Goal: Complete application form

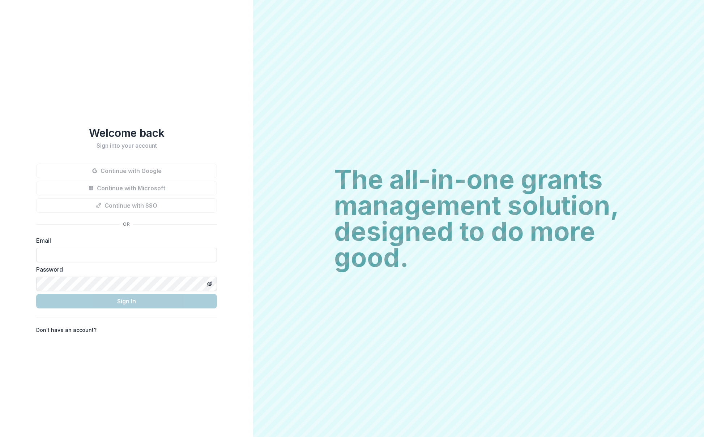
type input "**********"
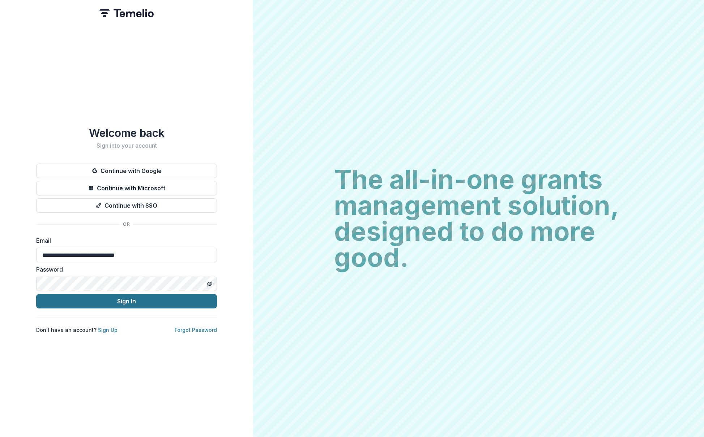
click at [131, 295] on button "Sign In" at bounding box center [126, 301] width 181 height 14
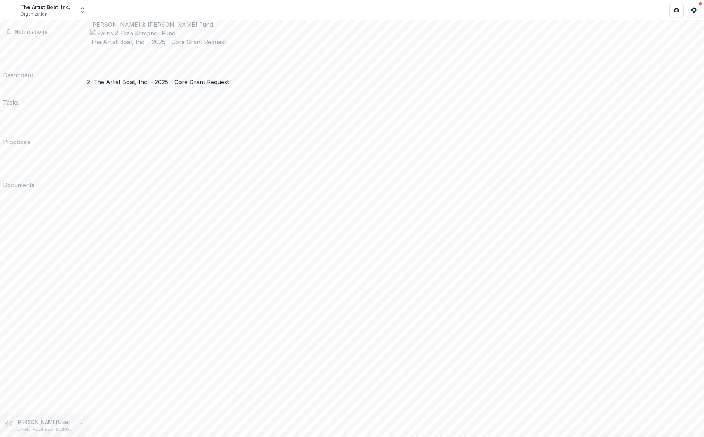
scroll to position [3, 0]
drag, startPoint x: 267, startPoint y: 183, endPoint x: 261, endPoint y: 182, distance: 5.4
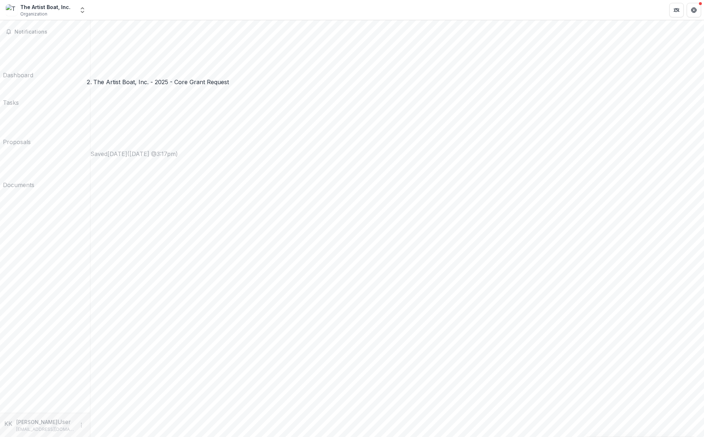
type input "**********"
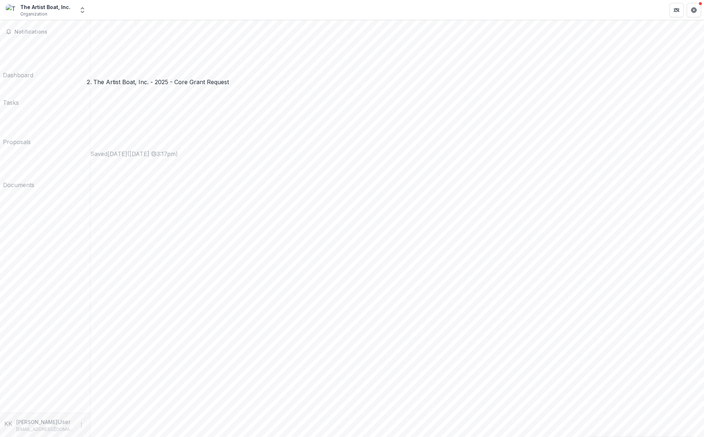
drag, startPoint x: 257, startPoint y: 261, endPoint x: 191, endPoint y: 256, distance: 66.4
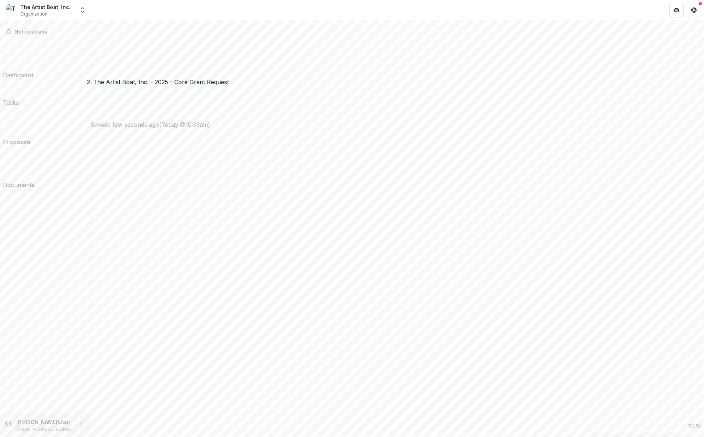
drag, startPoint x: 227, startPoint y: 262, endPoint x: 257, endPoint y: 262, distance: 30.4
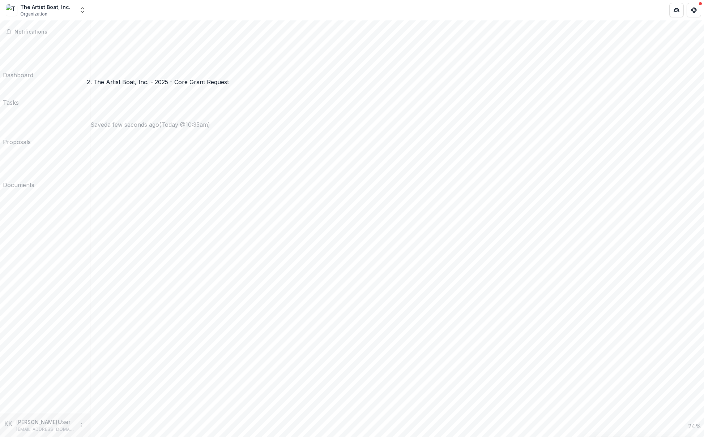
type input "**********"
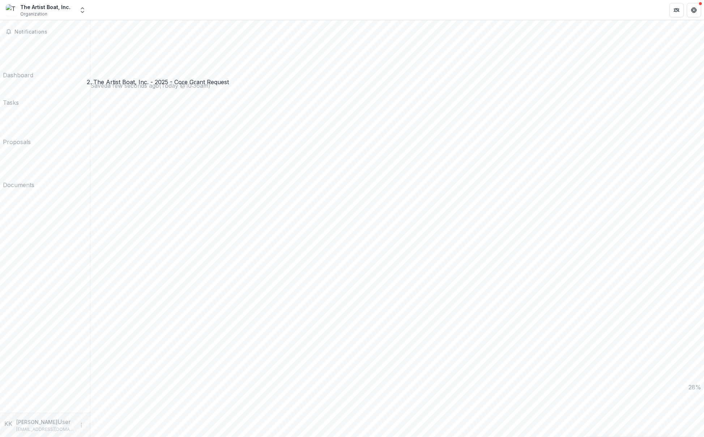
type input "**********"
type input "*"
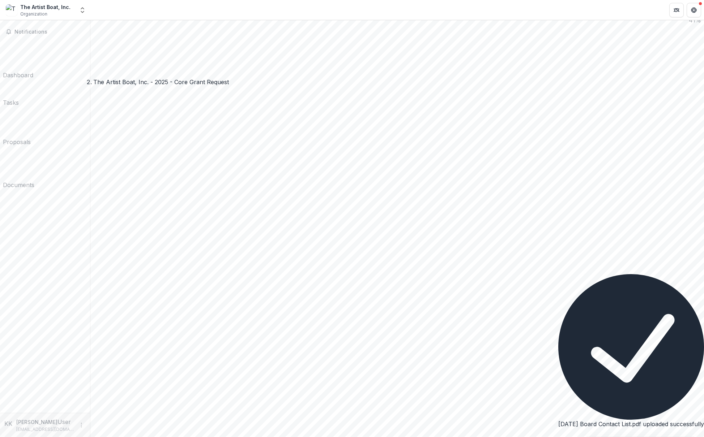
scroll to position [946, 0]
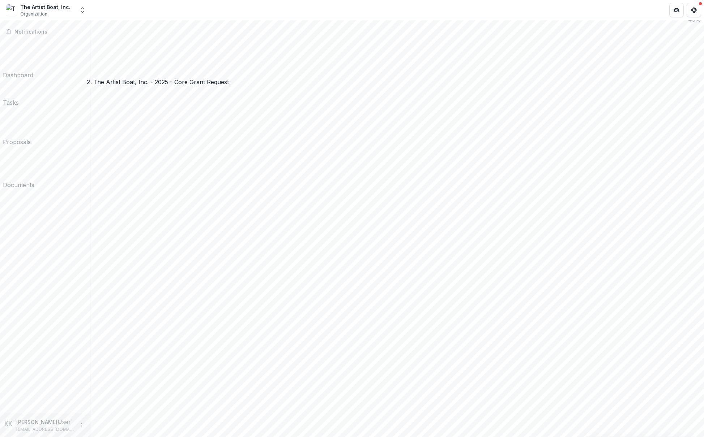
type input "**********"
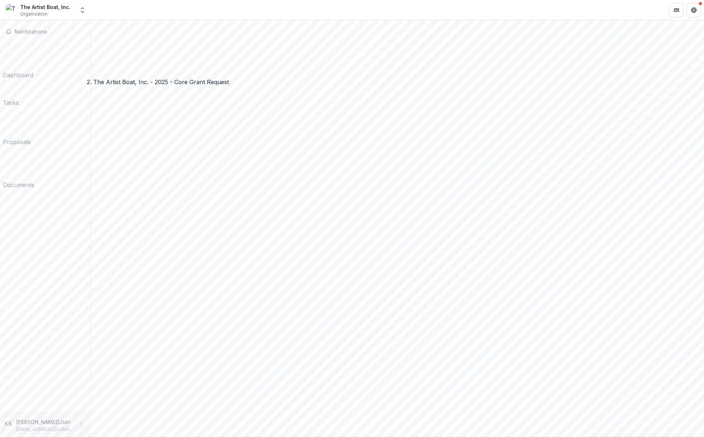
type input "*"
type input "********"
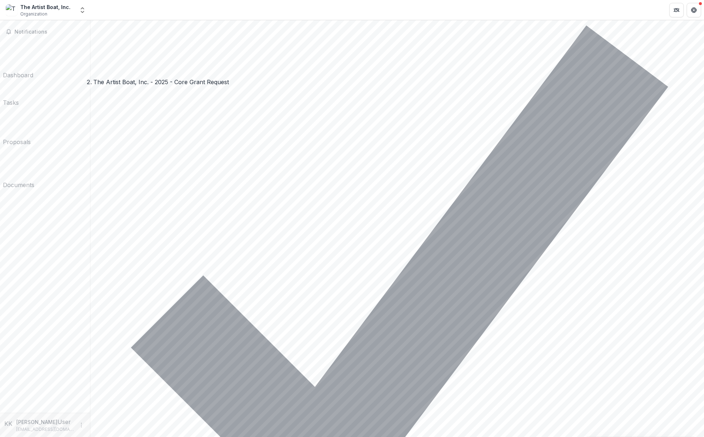
scroll to position [2667, 0]
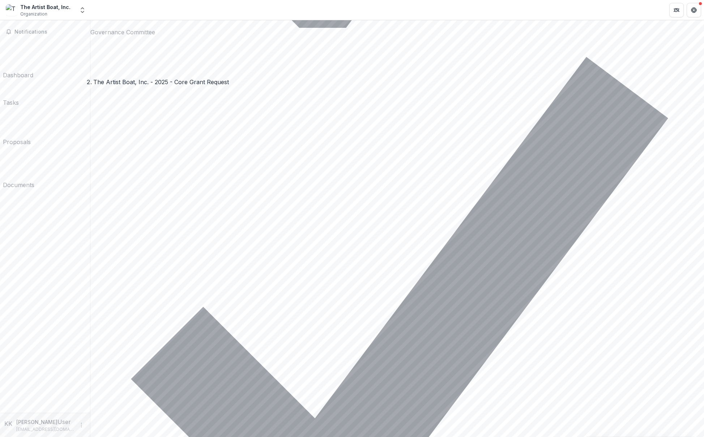
scroll to position [3675, 0]
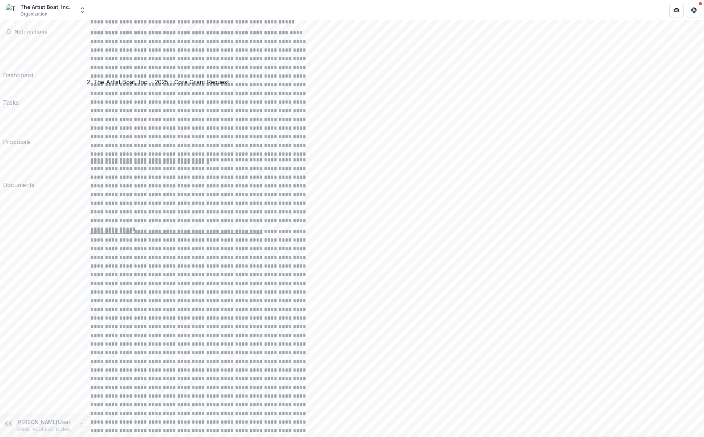
scroll to position [4711, 0]
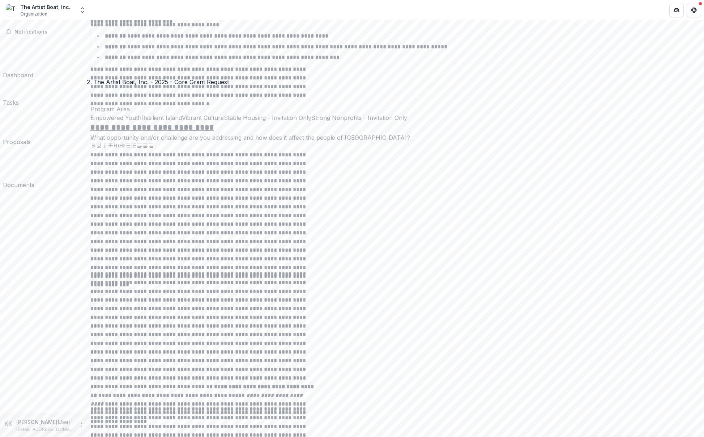
drag, startPoint x: 284, startPoint y: 163, endPoint x: 288, endPoint y: 168, distance: 6.2
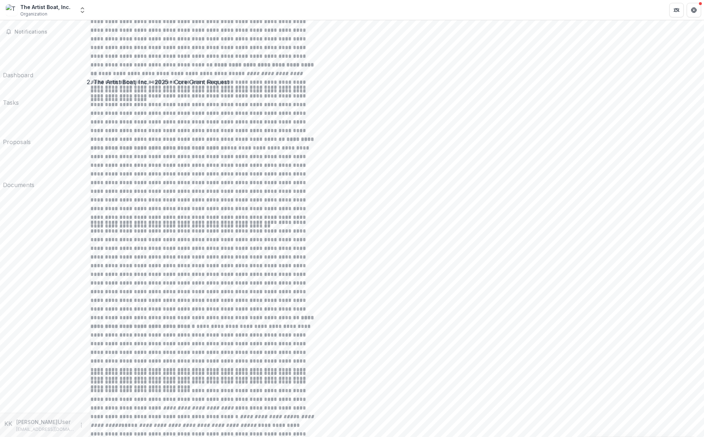
scroll to position [5846, 0]
drag, startPoint x: 336, startPoint y: 265, endPoint x: 199, endPoint y: 210, distance: 147.0
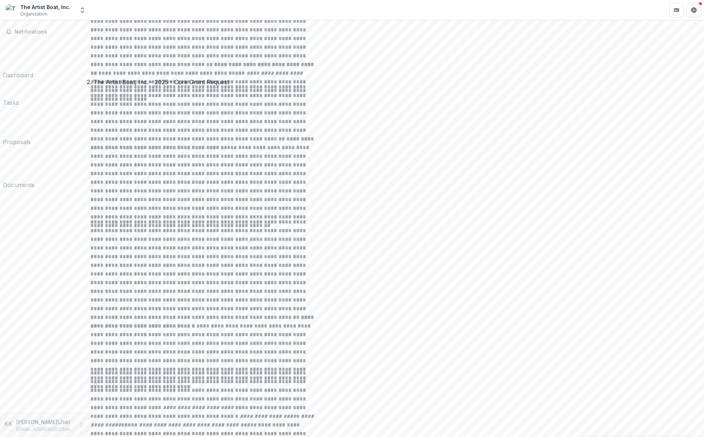
copy p "What processes does your organization use to evaluate its work and ensure conti…"
drag, startPoint x: 703, startPoint y: 334, endPoint x: 321, endPoint y: 258, distance: 389.3
drag, startPoint x: 321, startPoint y: 262, endPoint x: 192, endPoint y: 212, distance: 138.2
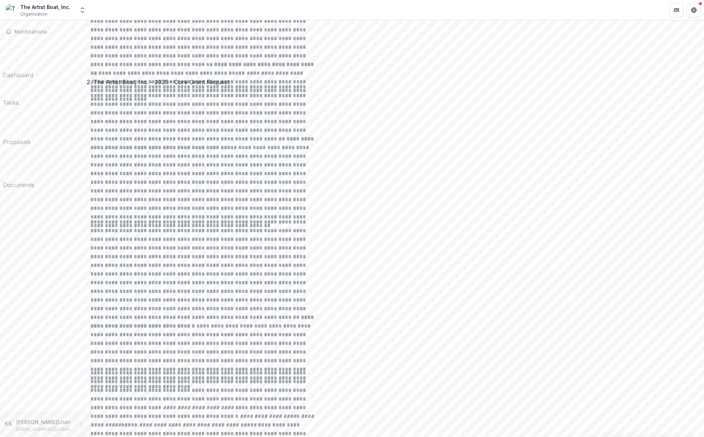
copy p "What processes does your organization use to evaluate its work and ensure conti…"
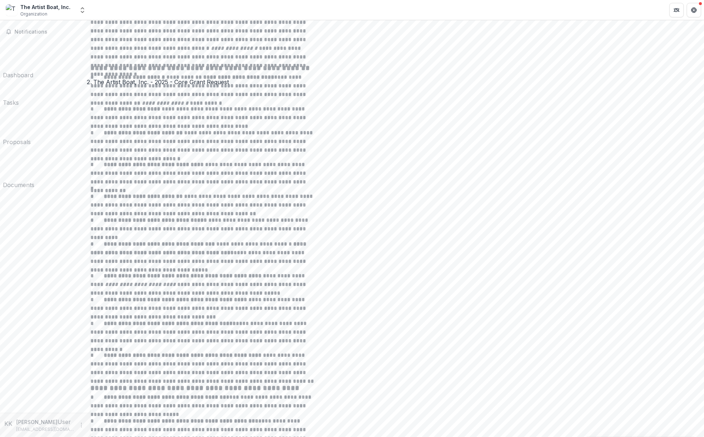
scroll to position [6569, 0]
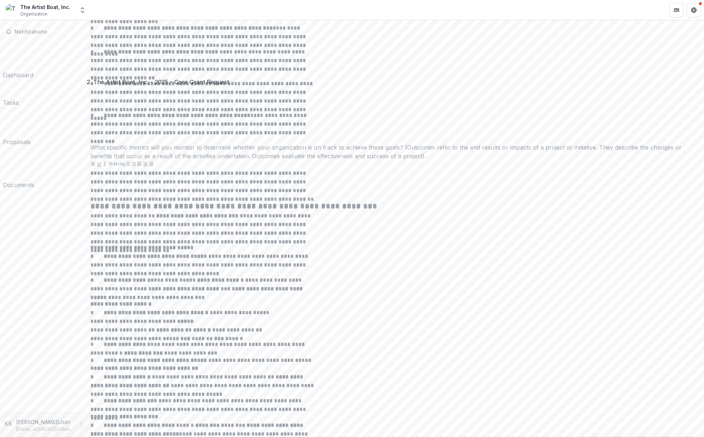
scroll to position [7320, 0]
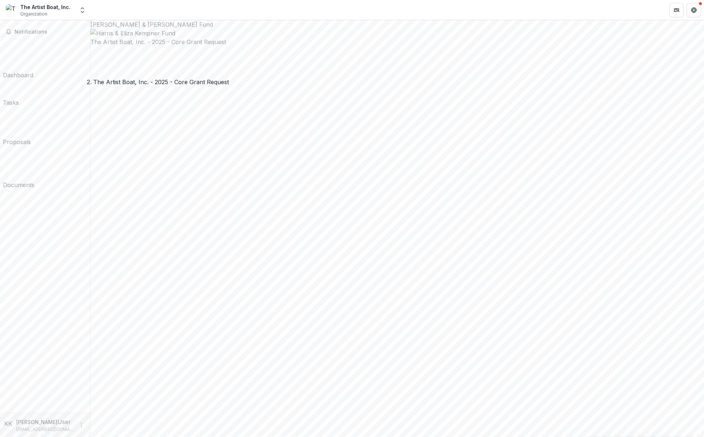
scroll to position [0, 0]
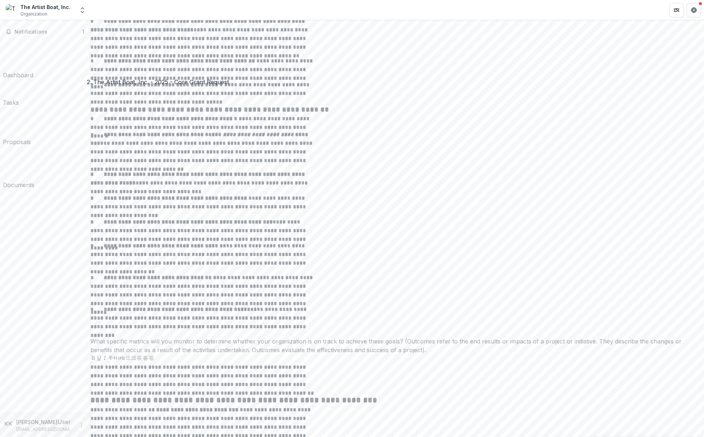
scroll to position [7125, 0]
click at [82, 32] on span "1" at bounding box center [83, 32] width 2 height 6
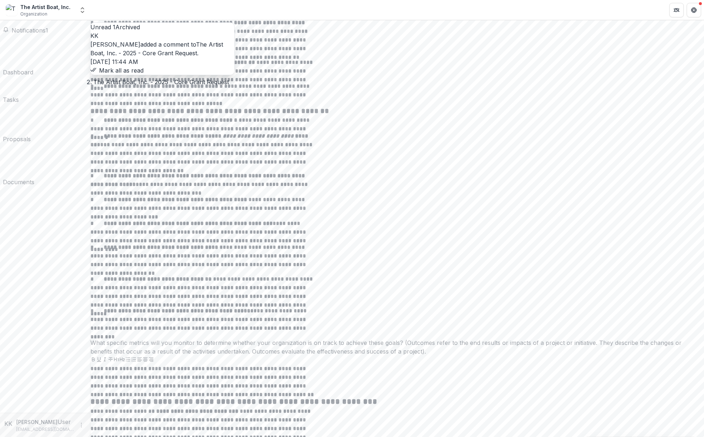
click at [175, 57] on link "The Artist Boat, Inc. - 2025 - Core Grant Request" at bounding box center [156, 49] width 133 height 16
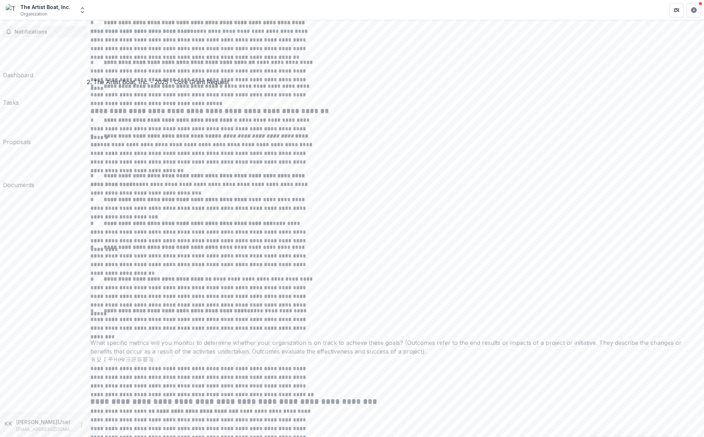
click at [50, 31] on span "Notifications" at bounding box center [49, 32] width 70 height 6
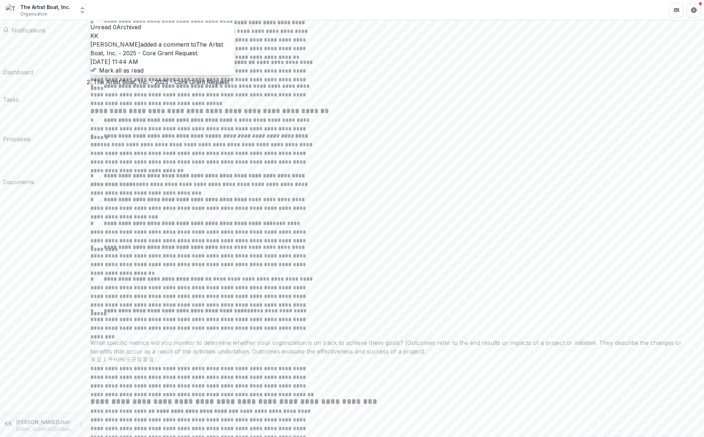
click at [46, 31] on span "Notifications" at bounding box center [29, 30] width 34 height 7
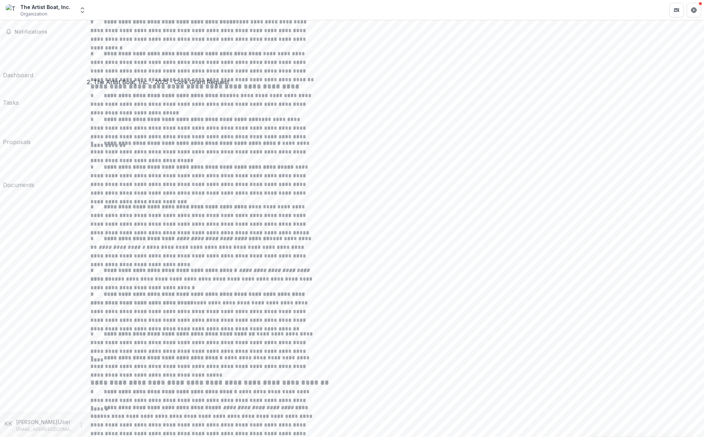
scroll to position [6838, 0]
